Goal: Task Accomplishment & Management: Manage account settings

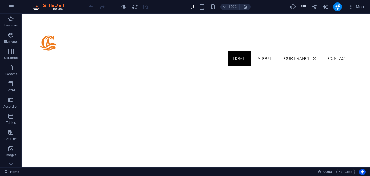
click at [306, 6] on icon "pages" at bounding box center [304, 7] width 6 height 6
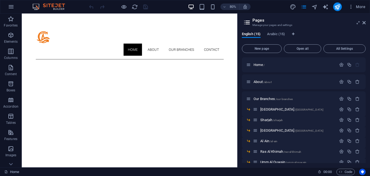
click at [284, 31] on div "English (15) Arabic (15) New page Open all All Settings Home / About /about Our…" at bounding box center [304, 98] width 133 height 140
click at [284, 33] on span "Arabic (15)" at bounding box center [276, 35] width 18 height 8
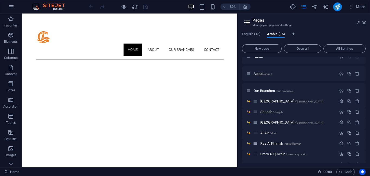
scroll to position [12, 0]
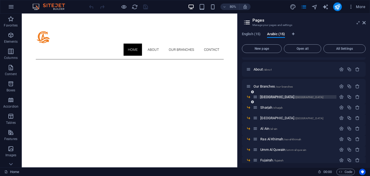
click at [279, 98] on p "[GEOGRAPHIC_DATA] /[GEOGRAPHIC_DATA]" at bounding box center [297, 97] width 75 height 4
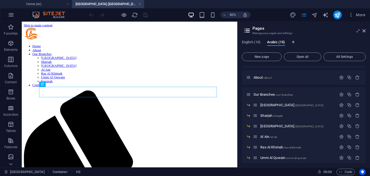
scroll to position [0, 0]
drag, startPoint x: 365, startPoint y: 31, endPoint x: 331, endPoint y: 17, distance: 36.6
click at [365, 31] on icon at bounding box center [364, 31] width 3 height 4
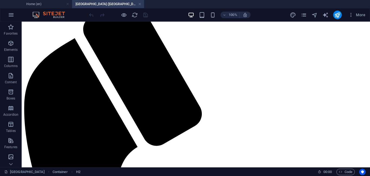
scroll to position [113, 0]
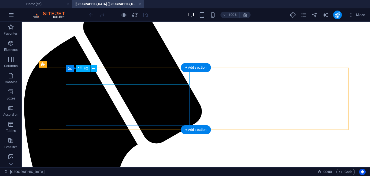
click at [92, 77] on div "Drag here to replace the existing content. Press “Ctrl” if you want to create a…" at bounding box center [196, 95] width 348 height 146
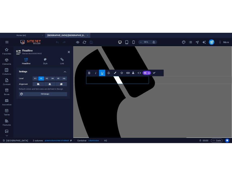
scroll to position [0, -3]
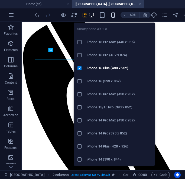
click at [111, 15] on icon "button" at bounding box center [113, 15] width 6 height 6
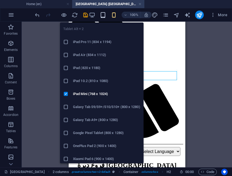
click at [102, 15] on icon "button" at bounding box center [103, 15] width 6 height 6
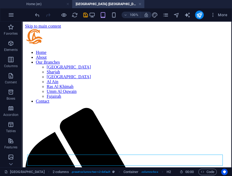
scroll to position [16, 0]
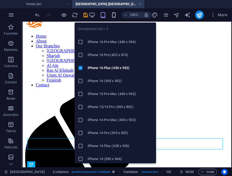
click at [115, 14] on icon "button" at bounding box center [114, 15] width 6 height 6
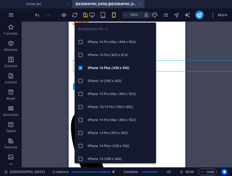
scroll to position [94, 0]
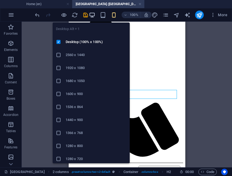
click at [93, 15] on icon "button" at bounding box center [92, 15] width 6 height 6
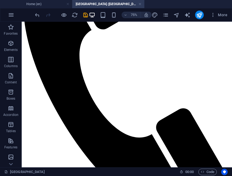
scroll to position [192, 0]
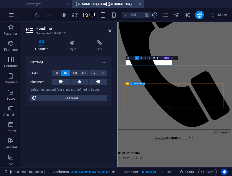
scroll to position [0, -2]
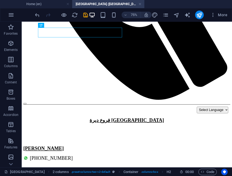
scroll to position [348, 0]
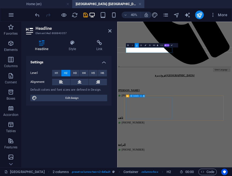
scroll to position [0, -2]
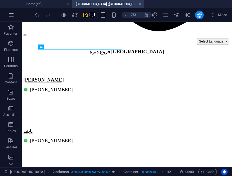
scroll to position [438, 0]
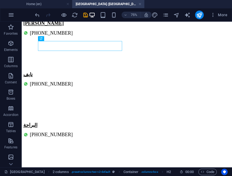
scroll to position [511, 0]
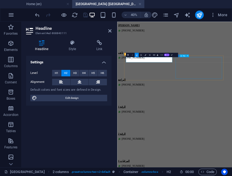
scroll to position [0, -2]
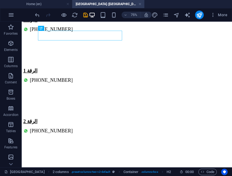
scroll to position [653, 0]
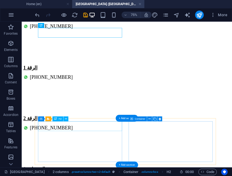
click at [94, 128] on div "Container H2 Container Reference HTML Container Map 2 columns 2 columns Contain…" at bounding box center [127, 95] width 210 height 146
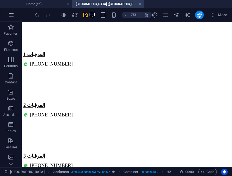
scroll to position [808, 0]
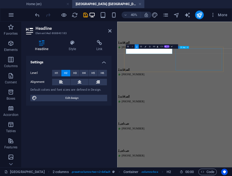
scroll to position [0, -2]
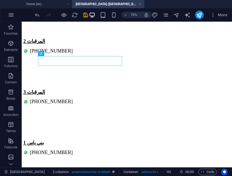
scroll to position [904, 0]
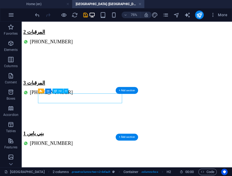
click at [88, 99] on div "Container H2 Container Reference HTML Container Map 2 columns 2 columns Contain…" at bounding box center [127, 95] width 210 height 146
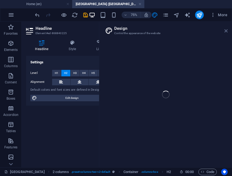
click at [225, 32] on icon at bounding box center [225, 31] width 3 height 4
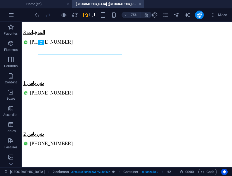
scroll to position [977, 0]
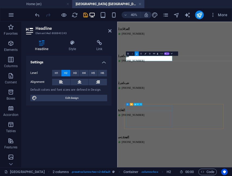
scroll to position [0, -2]
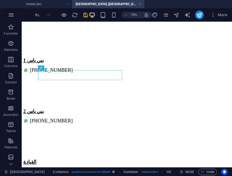
scroll to position [1006, 0]
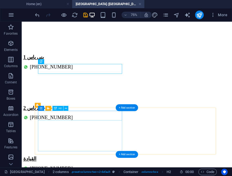
click at [95, 115] on div "Container H2 Container Reference HTML Container Map 2 columns 2 columns Contain…" at bounding box center [127, 95] width 210 height 146
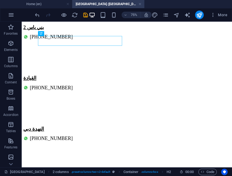
scroll to position [1105, 0]
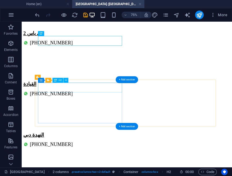
click at [91, 86] on div "Container H2 Container Reference HTML Container Map 2 columns 2 columns Contain…" at bounding box center [127, 95] width 210 height 146
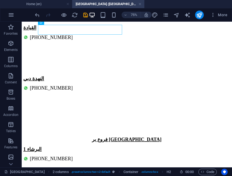
scroll to position [1183, 0]
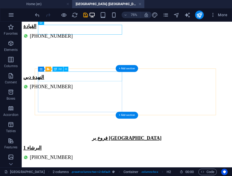
click at [63, 76] on div "Container H2 Container Reference HTML Container Map 2 columns 2 columns Contain…" at bounding box center [127, 95] width 210 height 146
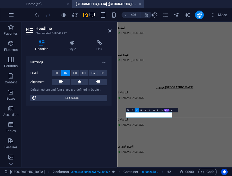
scroll to position [1023, 0]
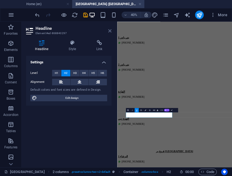
click at [110, 31] on icon at bounding box center [109, 31] width 3 height 4
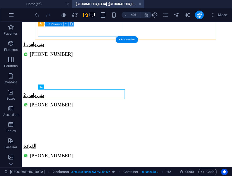
scroll to position [1159, 0]
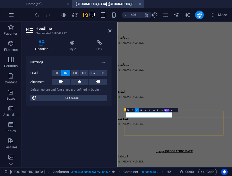
scroll to position [0, -1]
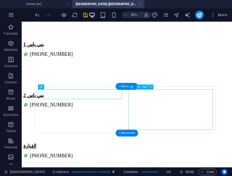
scroll to position [1159, 0]
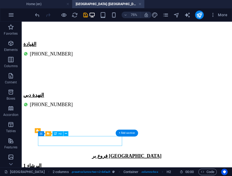
click at [105, 143] on div "Container H2 Container Reference HTML Container Map 2 columns 2 columns Contain…" at bounding box center [127, 95] width 210 height 146
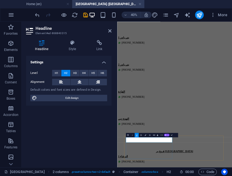
scroll to position [0, -1]
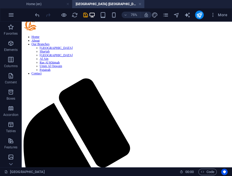
scroll to position [0, 0]
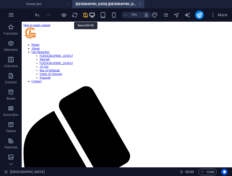
click at [83, 16] on icon "save" at bounding box center [85, 15] width 6 height 6
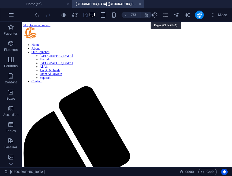
click at [167, 15] on icon "pages" at bounding box center [165, 15] width 6 height 6
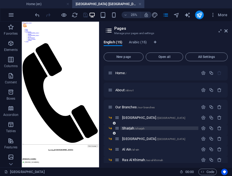
click at [133, 128] on span "Sharjah /sharjah" at bounding box center [133, 128] width 22 height 4
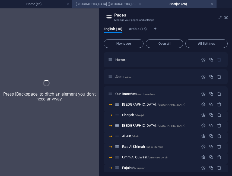
click at [140, 4] on link at bounding box center [139, 4] width 3 height 5
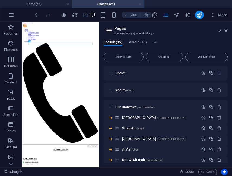
click at [140, 5] on link at bounding box center [139, 4] width 3 height 5
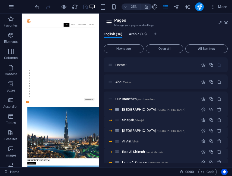
click at [142, 34] on span "Arabic (15)" at bounding box center [138, 35] width 18 height 8
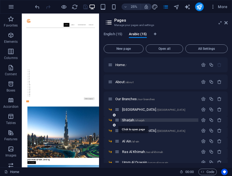
click at [138, 120] on span "/sharjah" at bounding box center [139, 120] width 10 height 3
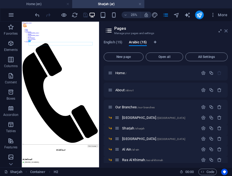
click at [225, 31] on icon at bounding box center [225, 31] width 3 height 4
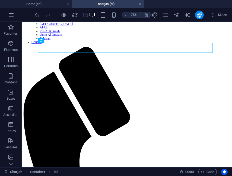
scroll to position [53, 0]
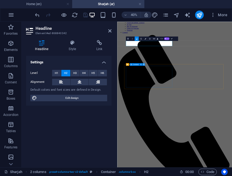
scroll to position [0, -1]
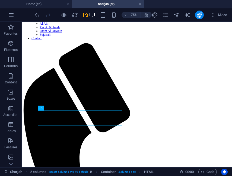
scroll to position [58, 0]
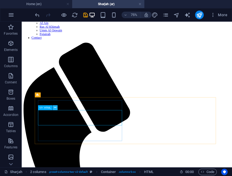
click at [55, 108] on icon at bounding box center [55, 108] width 2 height 4
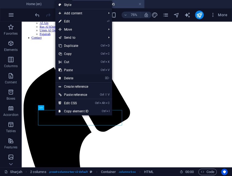
click at [73, 77] on link "⌦ Delete" at bounding box center [73, 78] width 36 height 8
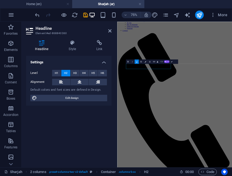
click at [73, 104] on div "Level H1 H2 H3 H4 H5 H6 Alignment Default colors and font sizes are defined in …" at bounding box center [68, 86] width 85 height 40
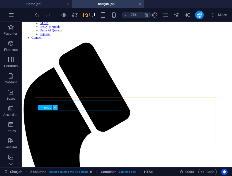
click at [55, 110] on icon at bounding box center [55, 108] width 2 height 4
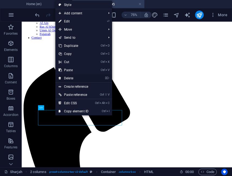
click at [75, 77] on link "⌦ Delete" at bounding box center [73, 78] width 36 height 8
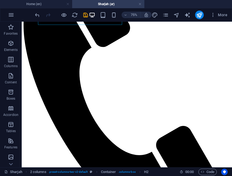
scroll to position [175, 0]
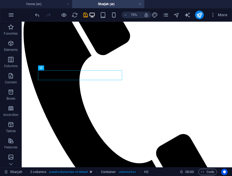
scroll to position [158, 0]
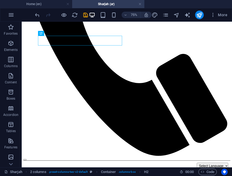
scroll to position [269, 0]
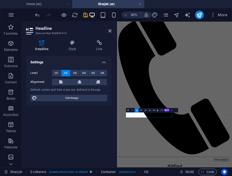
scroll to position [260, 0]
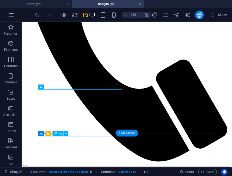
click at [72, 142] on div "H2 Container Reference HTML 2 columns H2 2 columns Container Text Container Map…" at bounding box center [127, 95] width 210 height 146
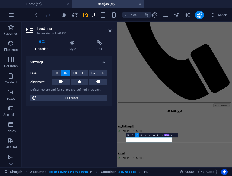
scroll to position [124, 0]
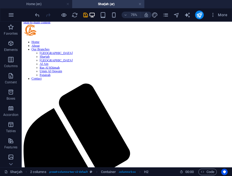
scroll to position [0, 0]
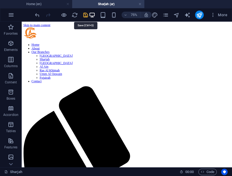
click at [85, 14] on icon "save" at bounding box center [85, 15] width 6 height 6
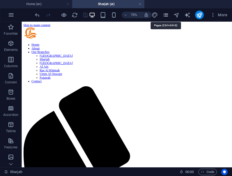
click at [165, 16] on icon "pages" at bounding box center [165, 15] width 6 height 6
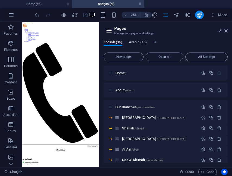
click at [134, 43] on span "Arabic (15)" at bounding box center [138, 43] width 18 height 8
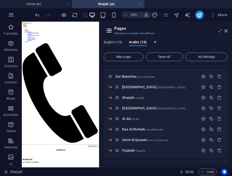
scroll to position [27, 0]
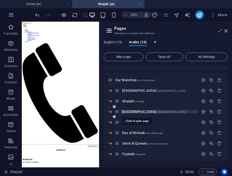
click at [135, 112] on span "[GEOGRAPHIC_DATA] /[GEOGRAPHIC_DATA]" at bounding box center [153, 112] width 63 height 4
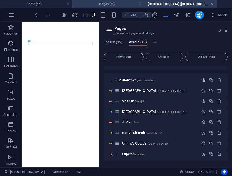
click at [139, 3] on link at bounding box center [139, 4] width 3 height 5
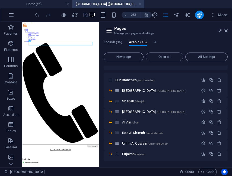
scroll to position [0, 0]
click at [140, 3] on link at bounding box center [139, 4] width 3 height 5
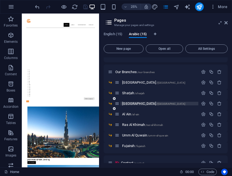
click at [136, 103] on span "[GEOGRAPHIC_DATA] /[GEOGRAPHIC_DATA]" at bounding box center [153, 104] width 63 height 4
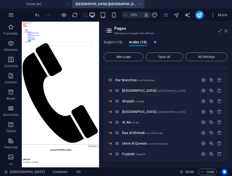
click at [226, 30] on icon at bounding box center [225, 31] width 3 height 4
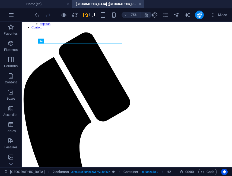
scroll to position [73, 0]
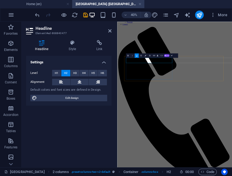
scroll to position [0, -2]
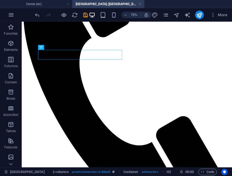
scroll to position [188, 0]
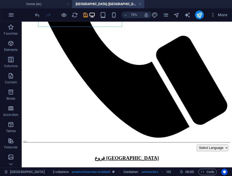
scroll to position [294, 0]
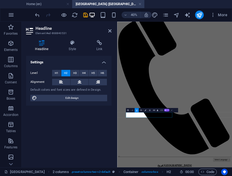
scroll to position [260, 0]
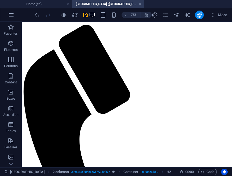
scroll to position [0, 0]
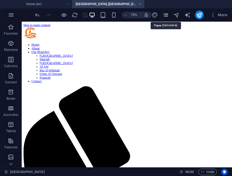
click at [164, 16] on icon "pages" at bounding box center [165, 15] width 6 height 6
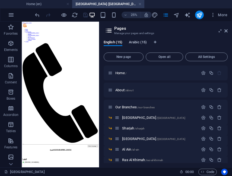
click at [145, 43] on span "Arabic (15)" at bounding box center [138, 43] width 18 height 8
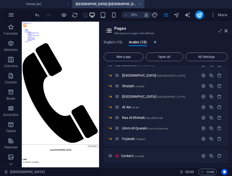
scroll to position [43, 0]
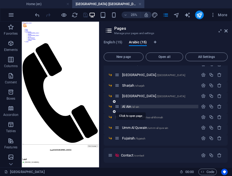
click at [130, 107] on span "Al Ain /al-ain" at bounding box center [130, 107] width 17 height 4
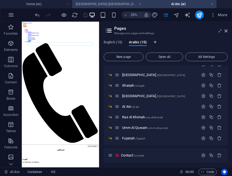
scroll to position [0, 0]
click at [127, 5] on h4 "[GEOGRAPHIC_DATA] ([GEOGRAPHIC_DATA])" at bounding box center [108, 4] width 72 height 6
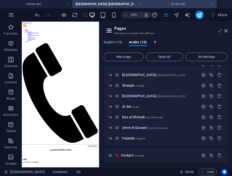
click at [162, 2] on h4 "Al Ain (ar)" at bounding box center [180, 4] width 72 height 6
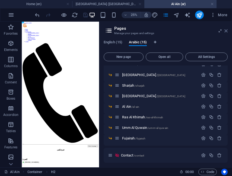
click at [225, 31] on icon at bounding box center [225, 31] width 3 height 4
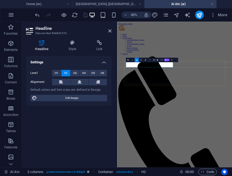
scroll to position [0, -2]
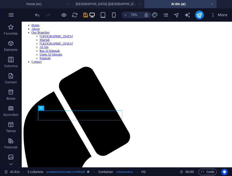
scroll to position [44, 0]
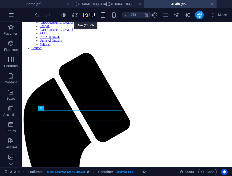
click at [86, 13] on icon "save" at bounding box center [85, 15] width 6 height 6
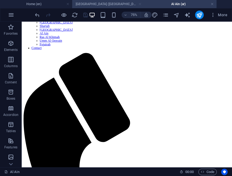
click at [139, 3] on link at bounding box center [139, 4] width 3 height 5
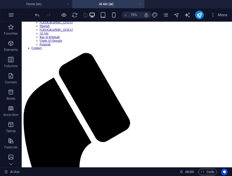
click at [140, 4] on link at bounding box center [139, 4] width 3 height 5
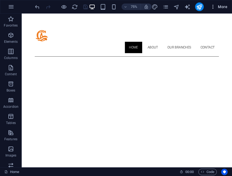
click at [211, 6] on icon "button" at bounding box center [212, 6] width 5 height 5
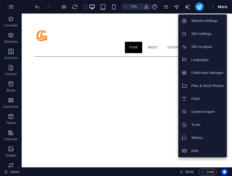
click at [164, 7] on div at bounding box center [116, 88] width 232 height 176
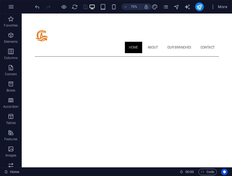
click at [164, 7] on div "Website Settings SEO Settings SEO Analysis Languages Collections Manager Files …" at bounding box center [116, 89] width 232 height 173
click at [164, 7] on icon "pages" at bounding box center [165, 7] width 6 height 6
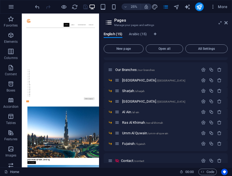
scroll to position [30, 0]
click at [136, 34] on span "Arabic (15)" at bounding box center [138, 35] width 18 height 8
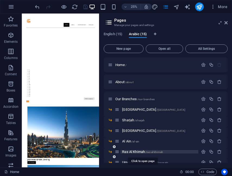
click at [143, 151] on span "Ras Al Khimah /ras-al-khimah" at bounding box center [142, 152] width 41 height 4
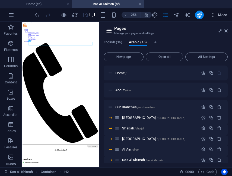
scroll to position [0, 0]
click at [226, 30] on icon at bounding box center [225, 31] width 3 height 4
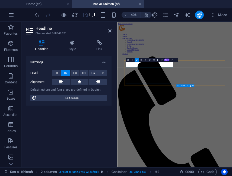
scroll to position [0, -2]
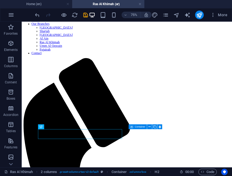
scroll to position [44, 0]
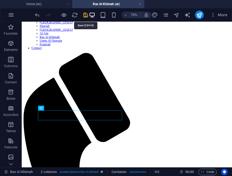
click at [87, 17] on icon "save" at bounding box center [85, 15] width 6 height 6
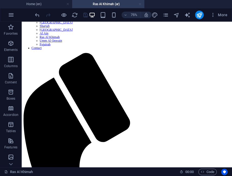
click at [140, 4] on link at bounding box center [139, 4] width 3 height 5
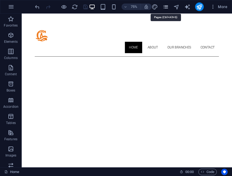
click at [165, 8] on icon "pages" at bounding box center [165, 7] width 6 height 6
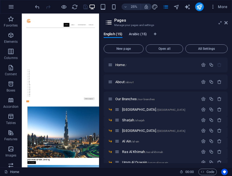
click at [141, 34] on span "Arabic (15)" at bounding box center [138, 35] width 18 height 8
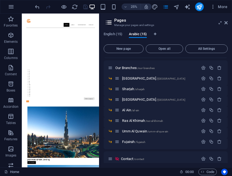
scroll to position [33, 0]
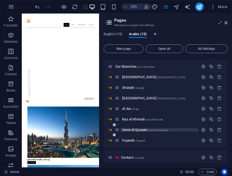
click at [133, 130] on span "Umm Al Quwain /umm-al-quwain" at bounding box center [145, 130] width 46 height 4
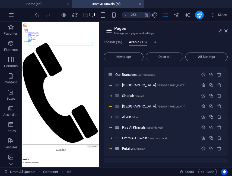
scroll to position [0, 0]
click at [131, 149] on span "Fujairah /fujairah" at bounding box center [133, 149] width 23 height 4
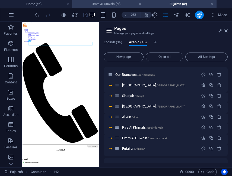
click at [121, 5] on h4 "Umm Al Quwain (ar)" at bounding box center [108, 4] width 72 height 6
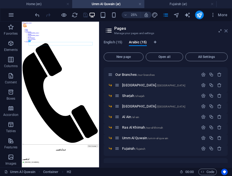
click at [225, 31] on icon at bounding box center [225, 31] width 3 height 4
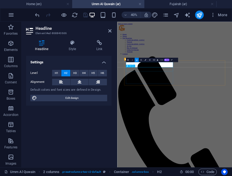
scroll to position [0, -1]
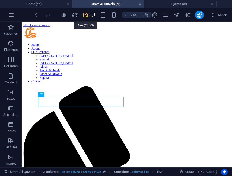
click at [86, 15] on icon "save" at bounding box center [85, 15] width 6 height 6
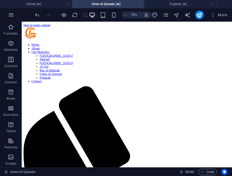
click at [139, 4] on link at bounding box center [139, 4] width 3 height 5
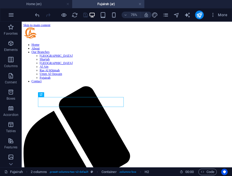
click at [86, 15] on div at bounding box center [61, 15] width 55 height 9
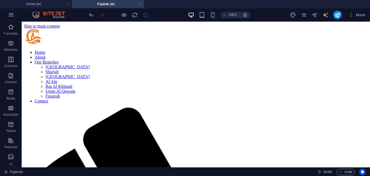
click at [148, 16] on div at bounding box center [118, 15] width 61 height 9
click at [141, 4] on link at bounding box center [139, 4] width 3 height 5
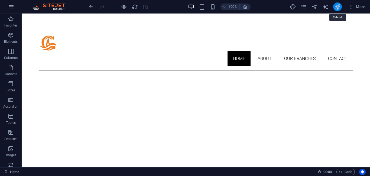
click at [338, 9] on icon "publish" at bounding box center [337, 7] width 6 height 6
